Goal: Task Accomplishment & Management: Manage account settings

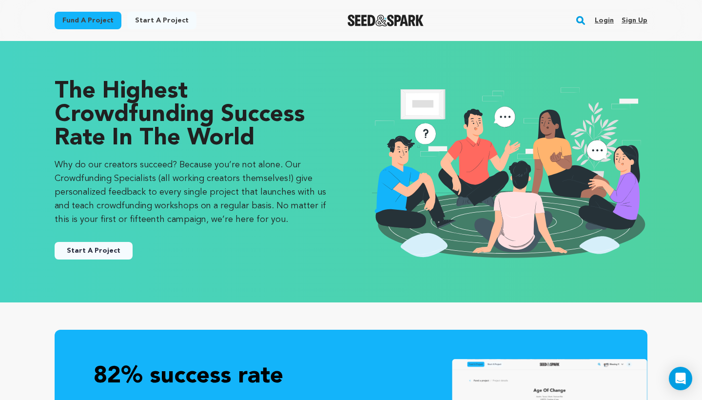
click at [591, 19] on div "Login Sign up" at bounding box center [617, 20] width 60 height 25
click at [600, 19] on link "Login" at bounding box center [603, 21] width 19 height 16
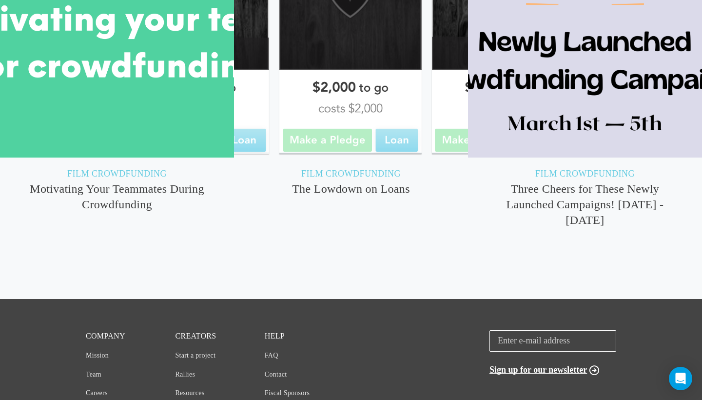
scroll to position [2229, 0]
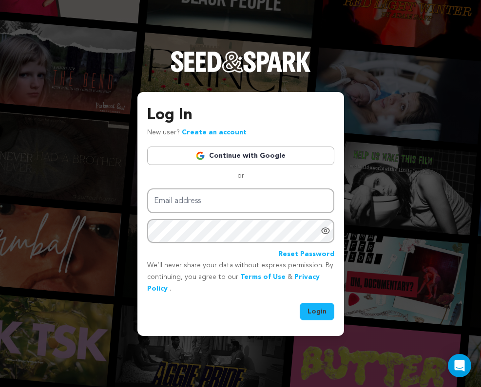
click at [261, 148] on link "Continue with Google" at bounding box center [240, 156] width 187 height 19
